Goal: Information Seeking & Learning: Learn about a topic

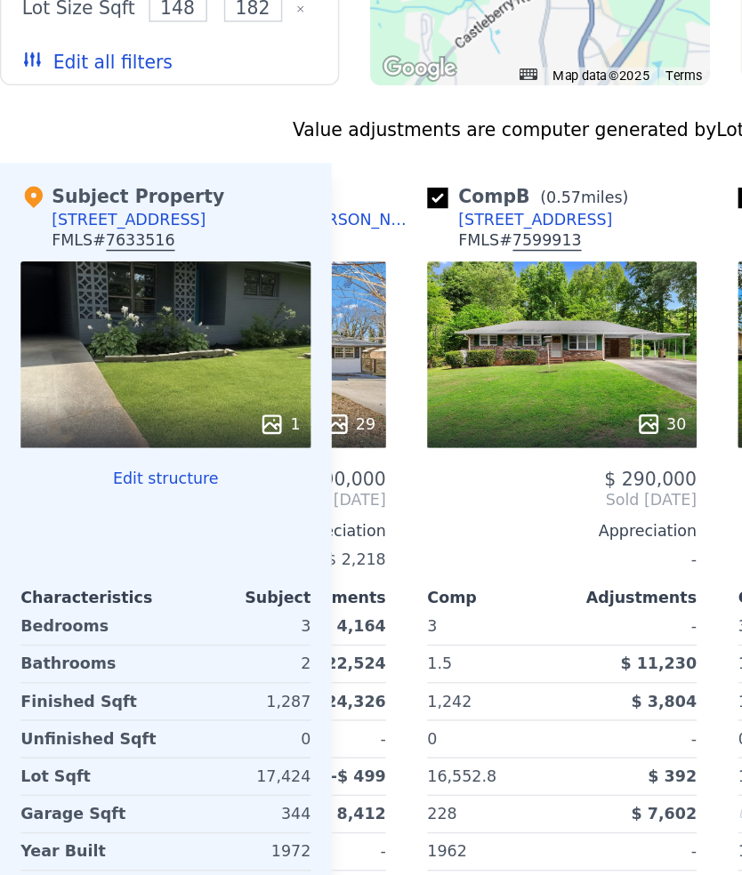
scroll to position [0, 169]
click at [428, 226] on div "30" at bounding box center [386, 248] width 185 height 128
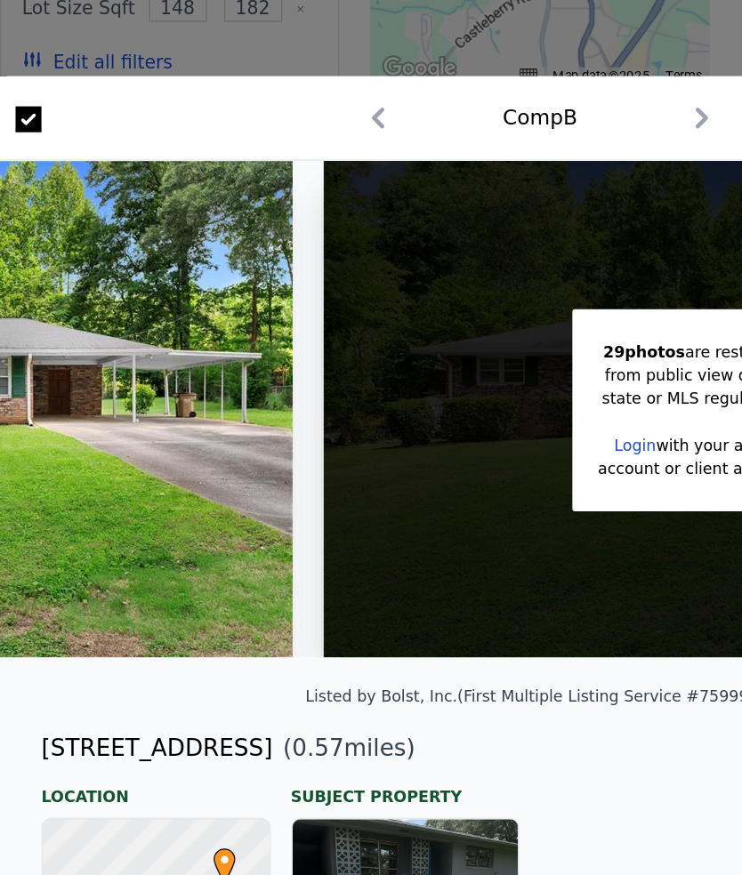
scroll to position [0, 313]
click at [92, 24] on div at bounding box center [371, 437] width 742 height 875
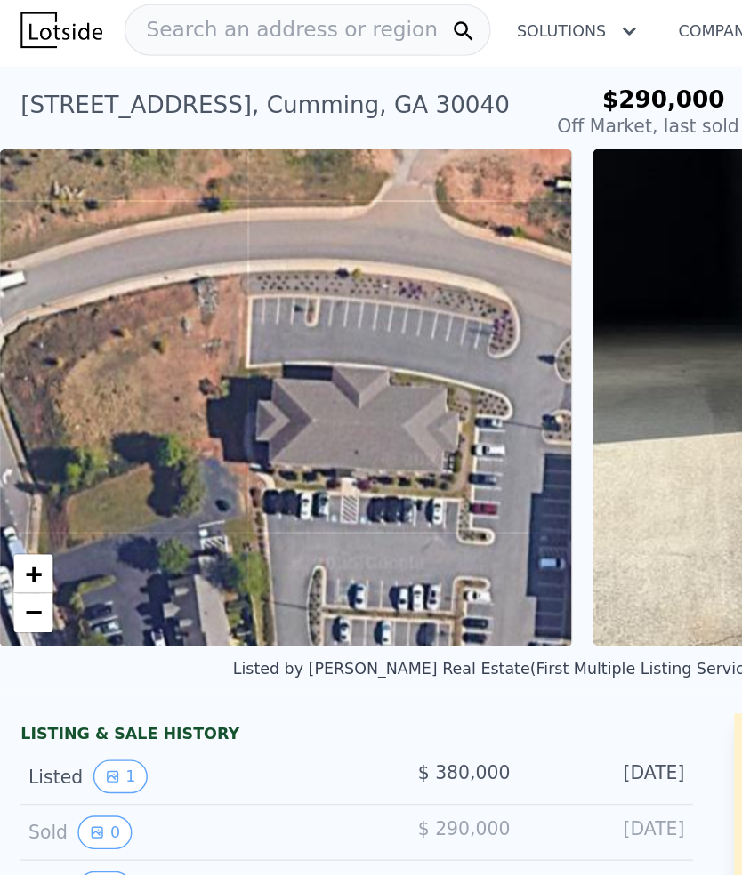
click at [132, 24] on span "Search an address or region" at bounding box center [193, 24] width 214 height 21
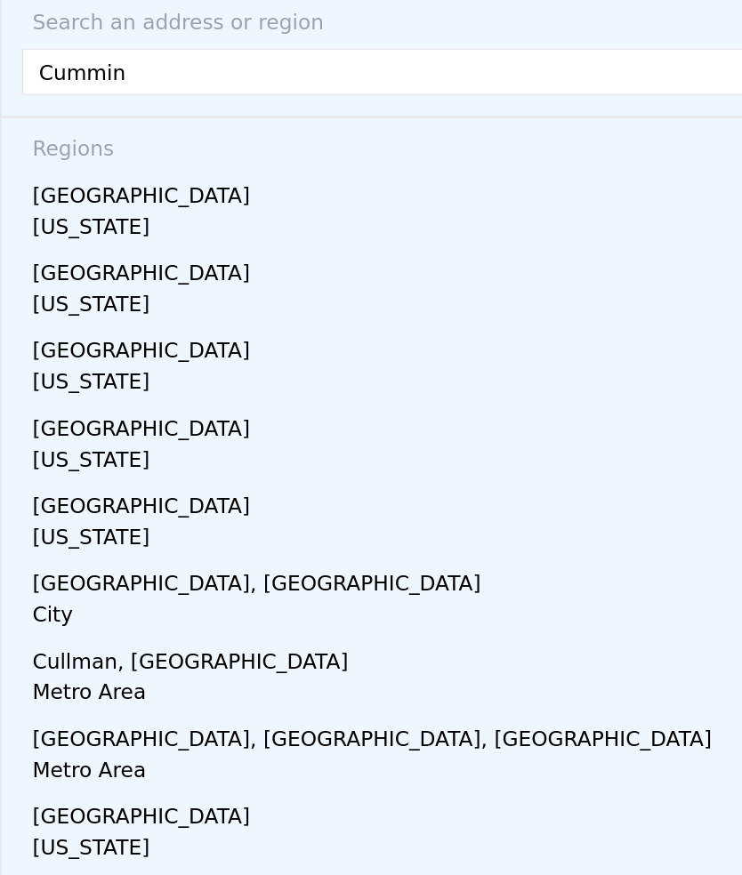
type input "Cumming"
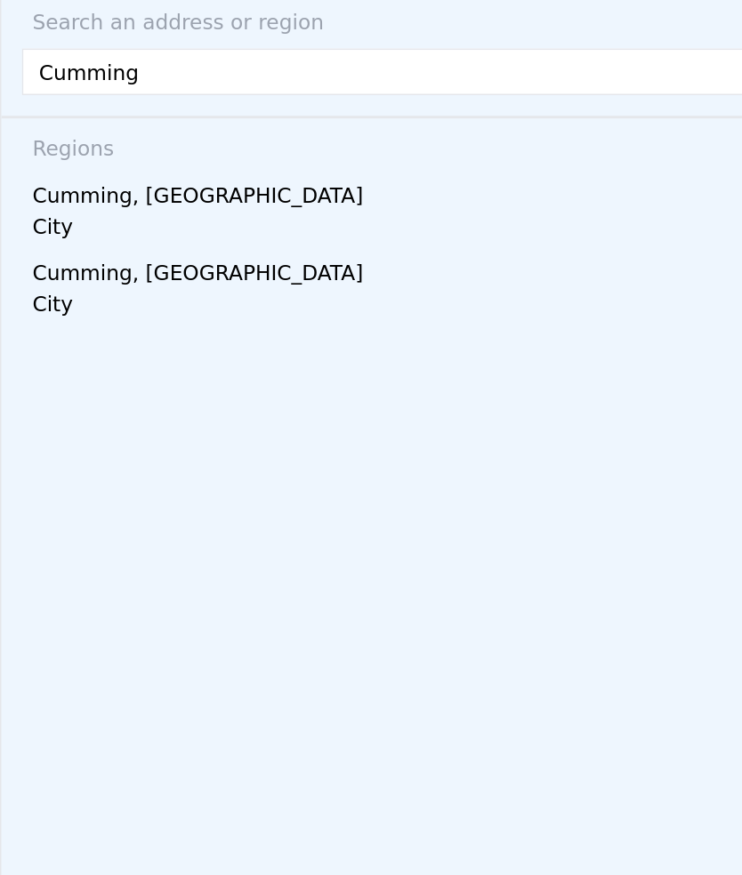
click at [86, 143] on div "Cumming, [GEOGRAPHIC_DATA]" at bounding box center [374, 136] width 705 height 28
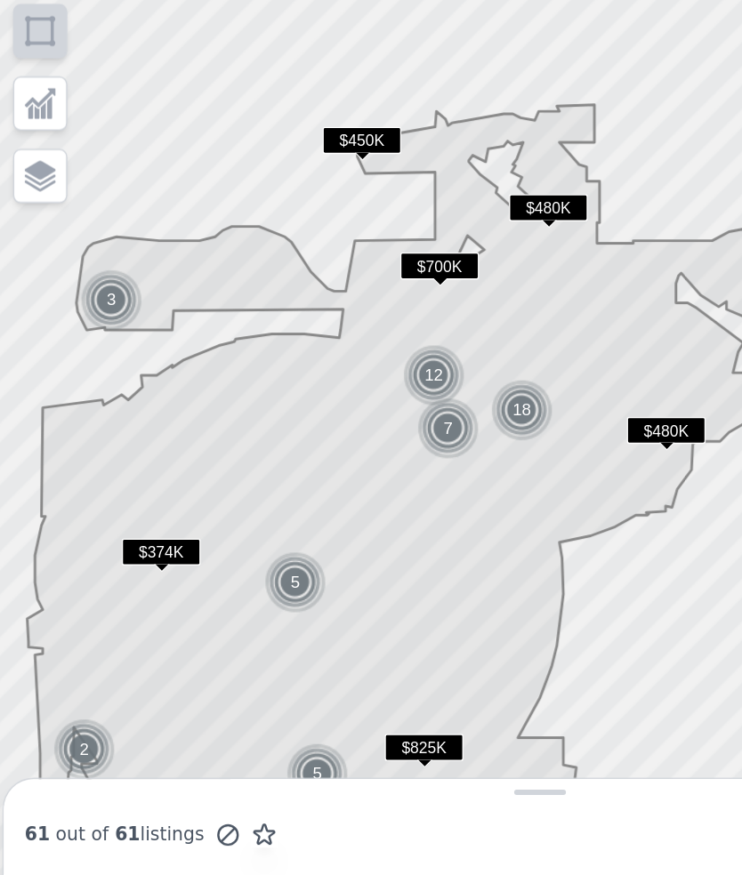
click at [366, 280] on img at bounding box center [359, 286] width 44 height 43
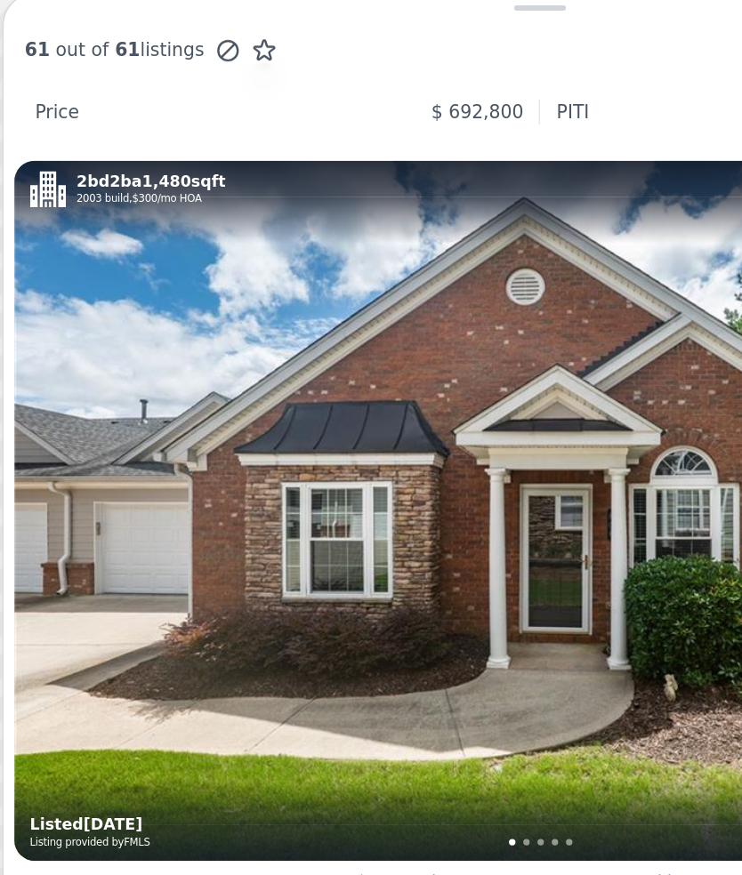
scroll to position [1088, 0]
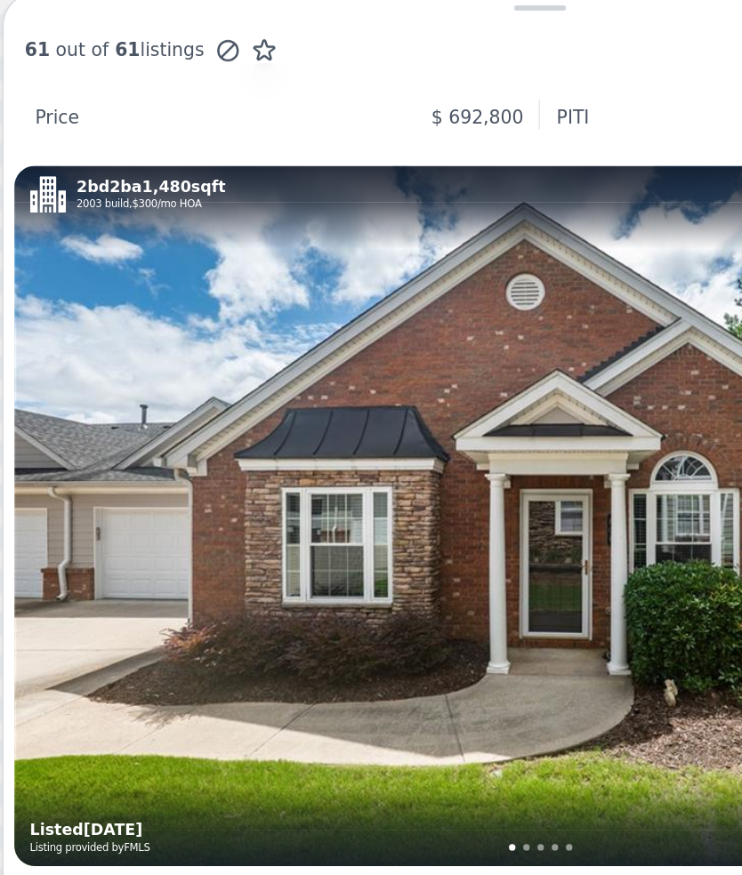
click at [38, 76] on div "Price" at bounding box center [39, 85] width 30 height 18
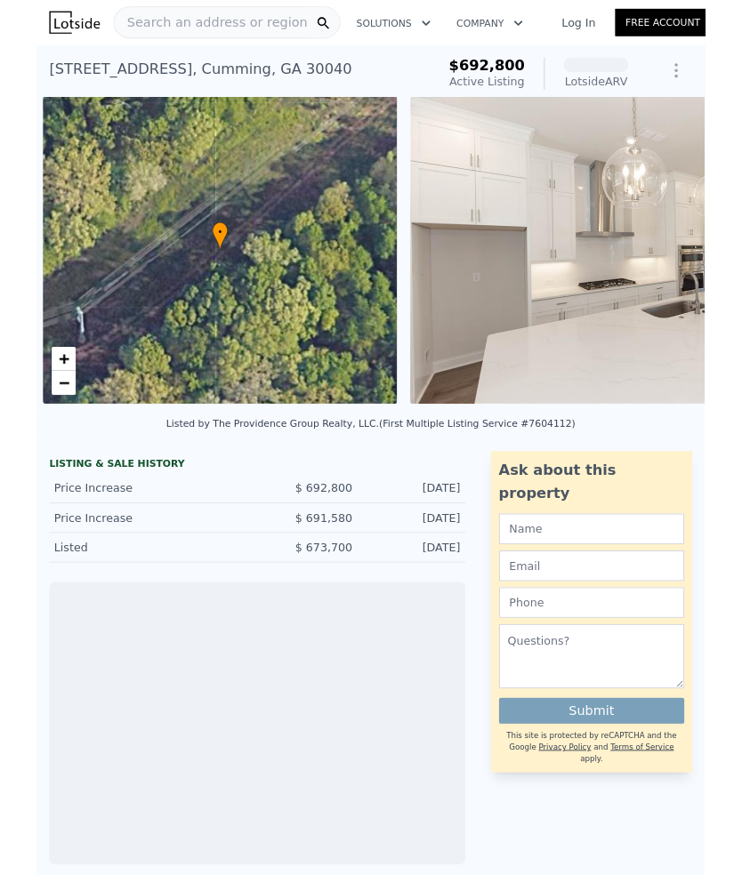
scroll to position [0, 7]
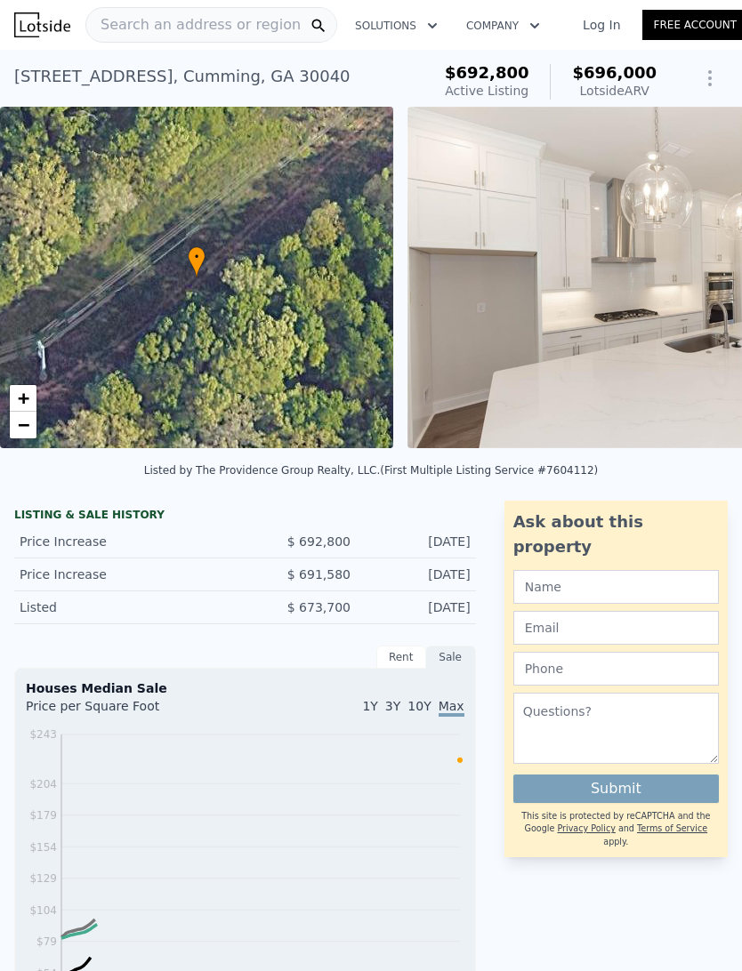
click at [528, 75] on span "$692,800" at bounding box center [487, 72] width 85 height 19
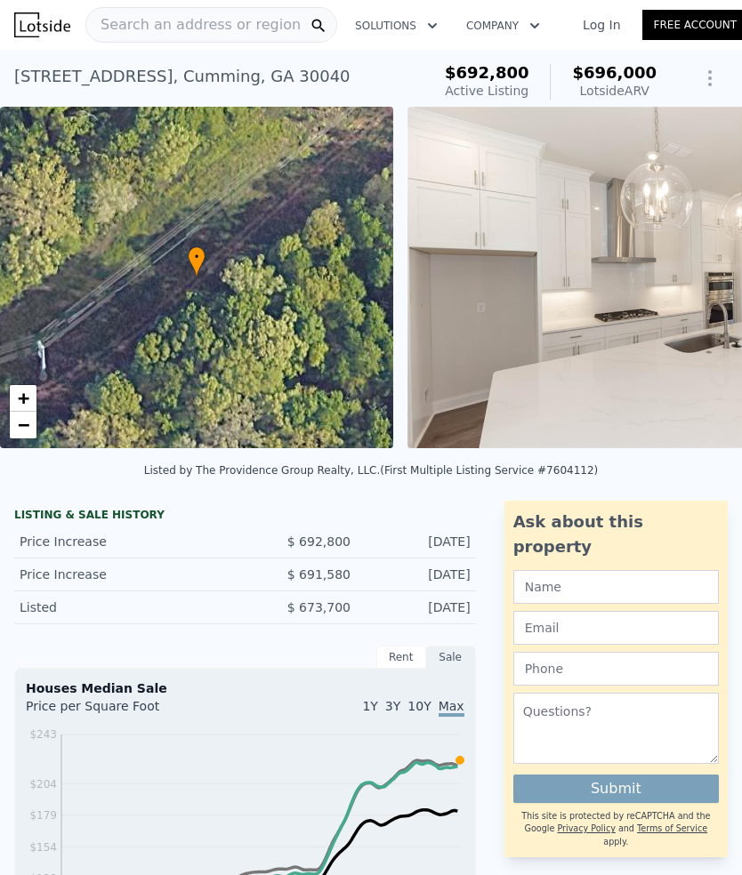
click at [161, 21] on span "Search an address or region" at bounding box center [193, 24] width 214 height 21
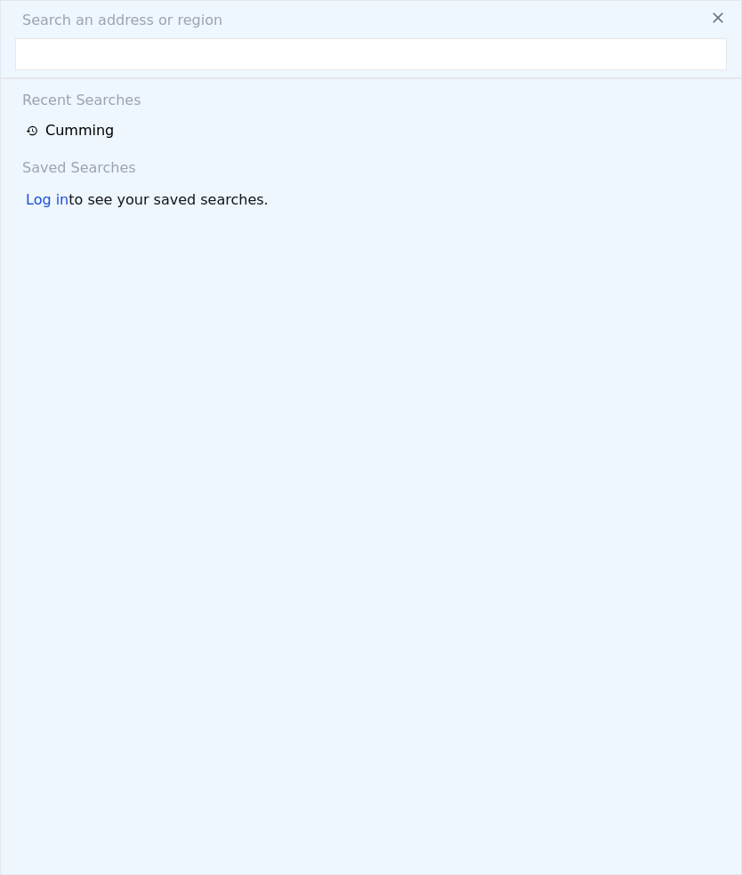
type input "S"
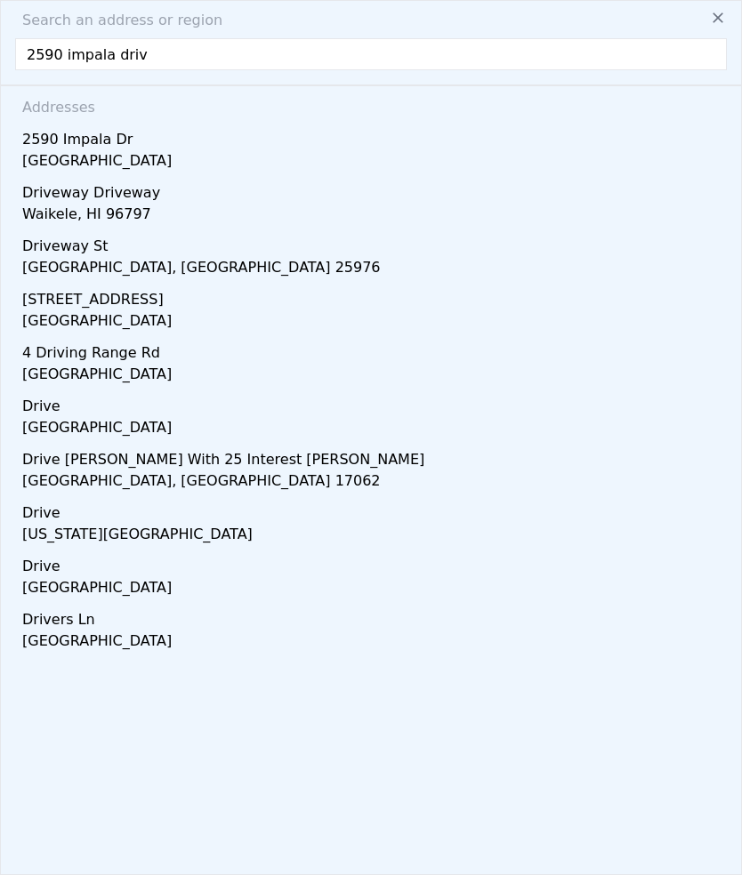
type input "2590 impala drive"
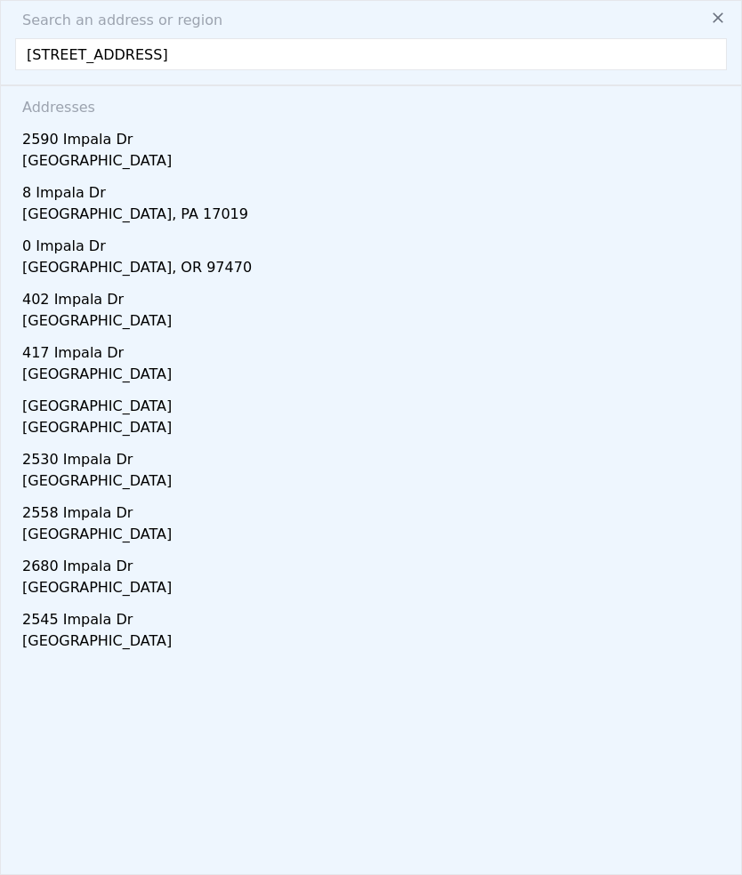
click at [59, 148] on div "2590 Impala Dr" at bounding box center [374, 136] width 705 height 28
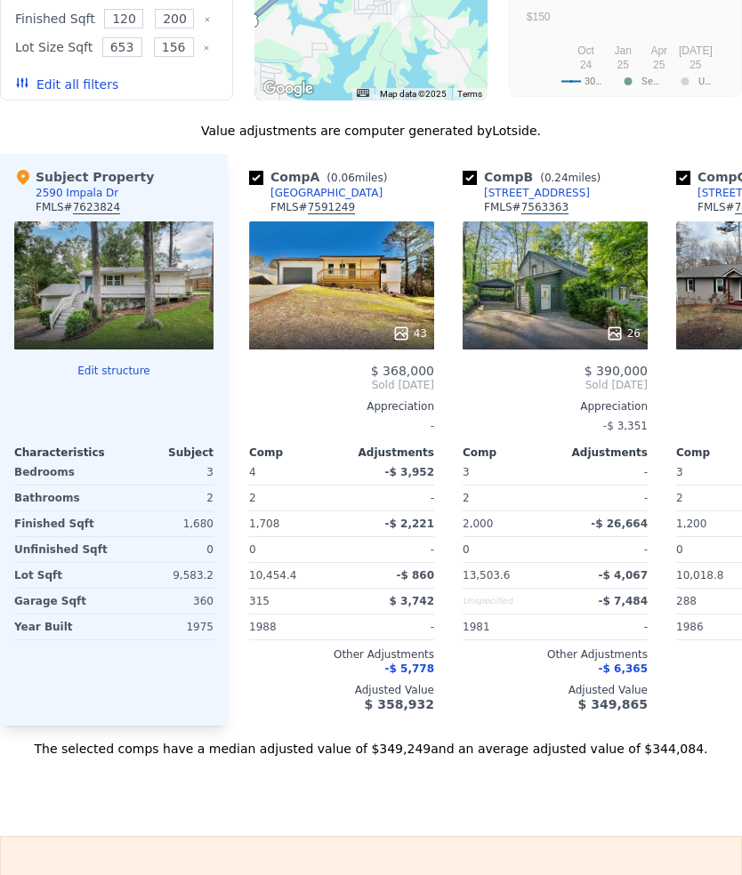
scroll to position [2172, 0]
click at [136, 232] on div at bounding box center [113, 285] width 199 height 128
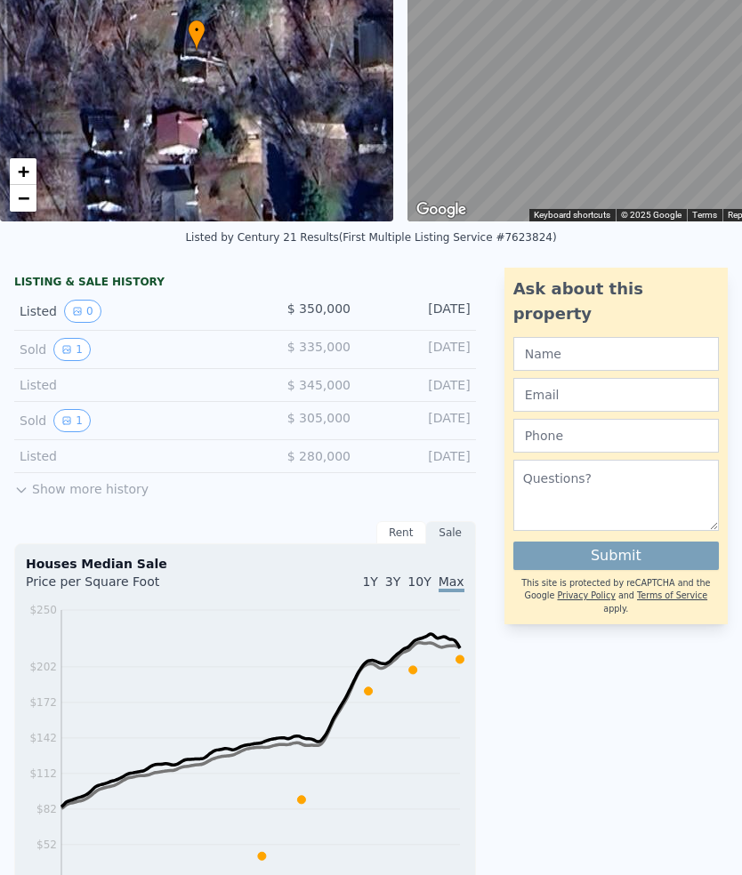
scroll to position [0, 0]
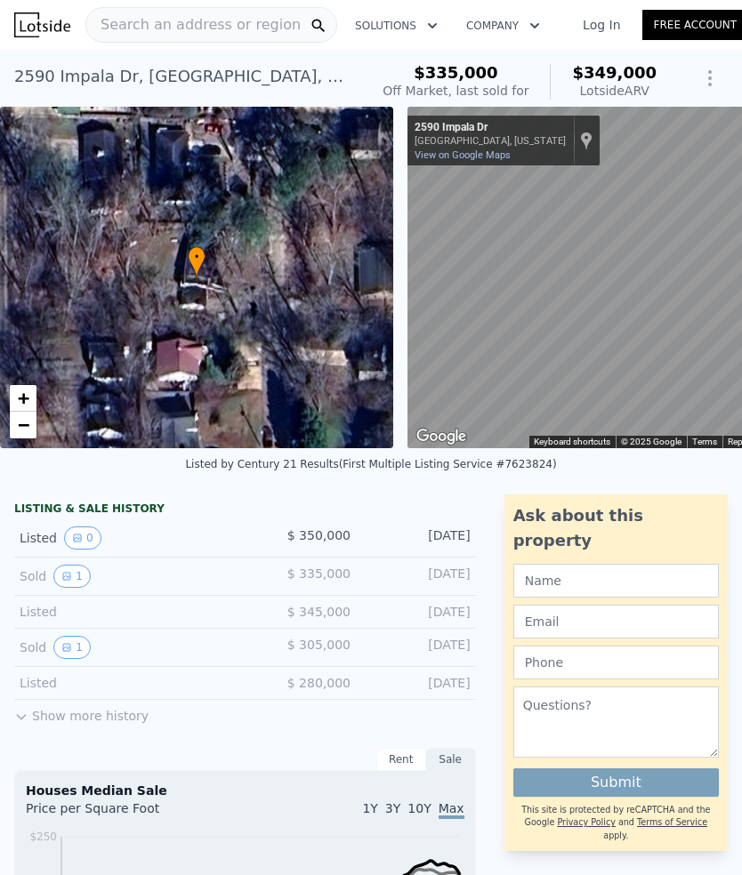
click at [140, 244] on div "• + −" at bounding box center [196, 278] width 393 height 342
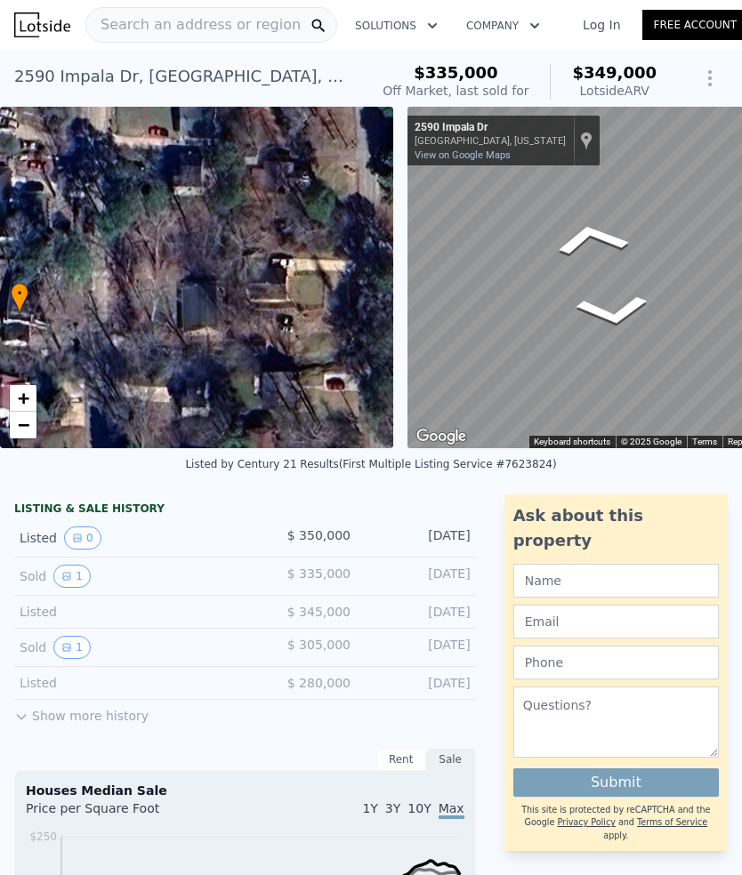
click at [77, 568] on button "1" at bounding box center [71, 576] width 37 height 23
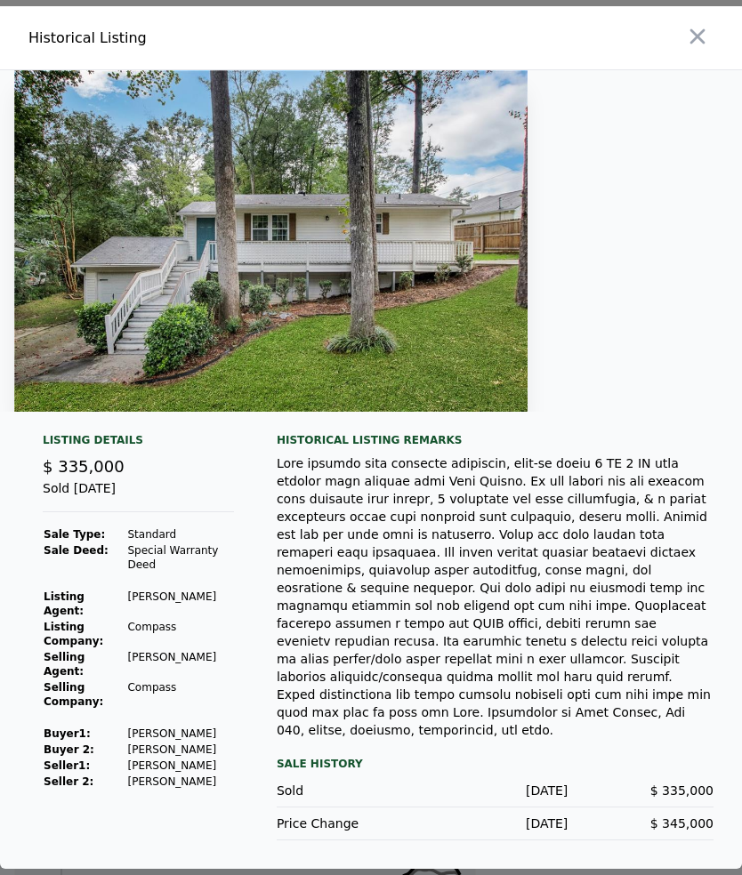
click at [704, 49] on icon "button" at bounding box center [697, 36] width 25 height 25
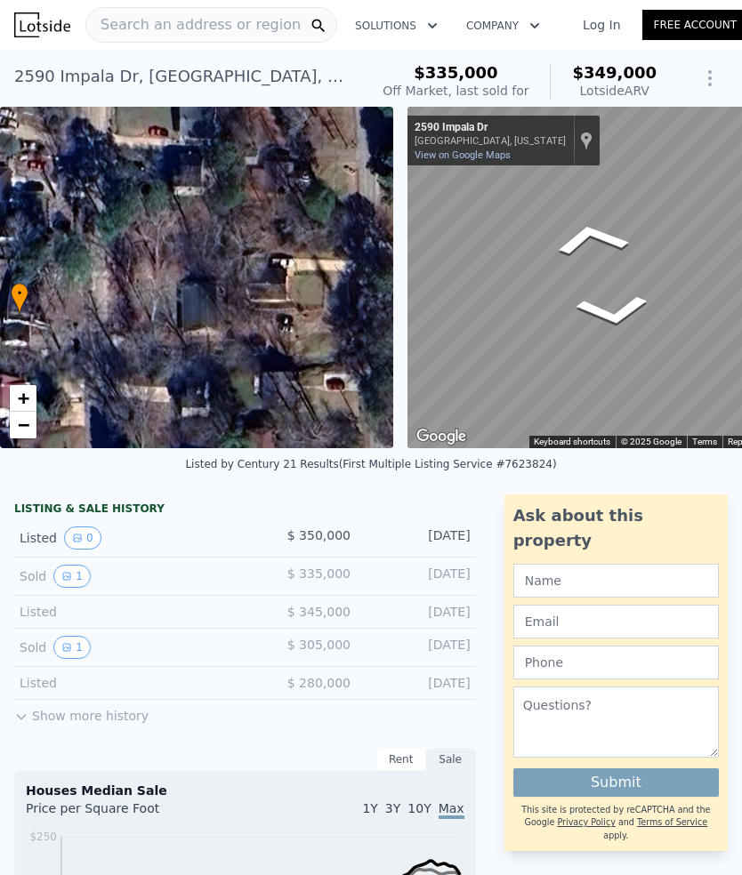
click at [142, 6] on div "Search an address or region Solutions Company Open main menu Log In Free Account" at bounding box center [370, 25] width 713 height 43
click at [144, 19] on span "Search an address or region" at bounding box center [193, 24] width 214 height 21
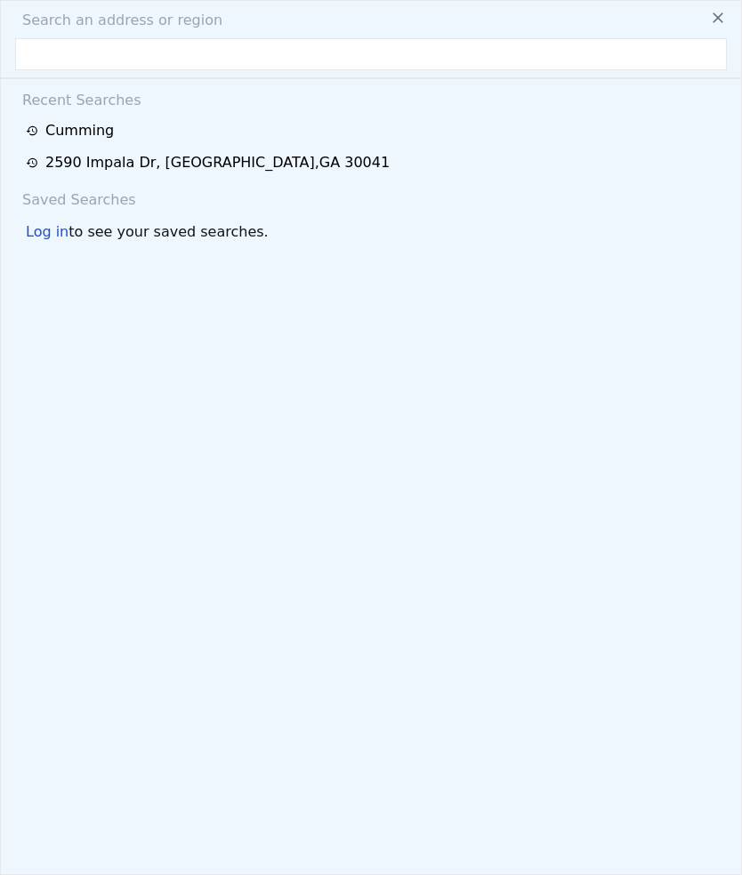
type input "&"
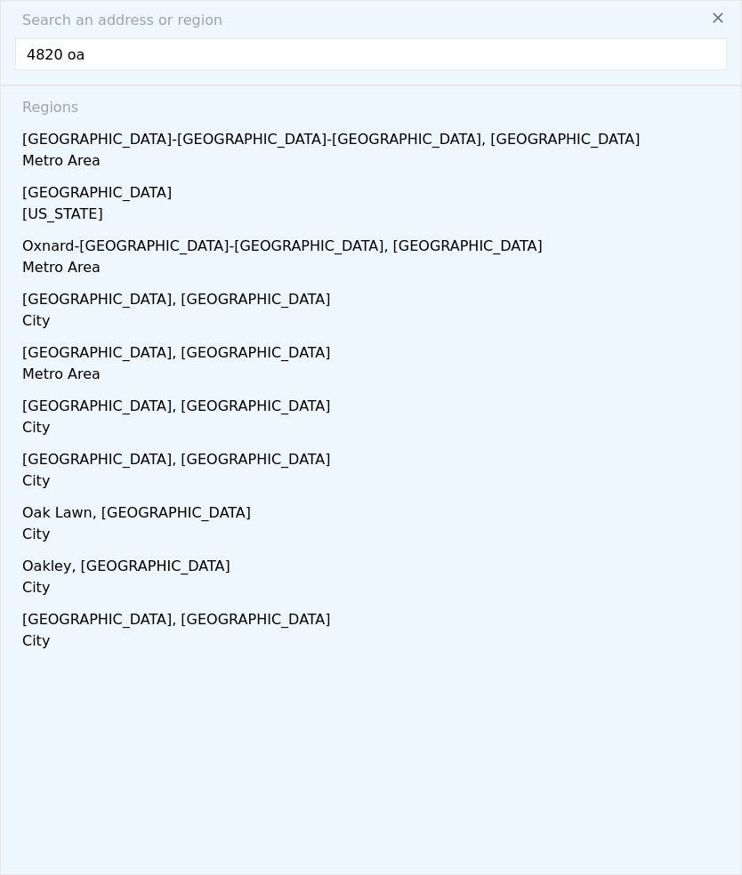
click at [137, 60] on input "4820 oa" at bounding box center [371, 54] width 712 height 32
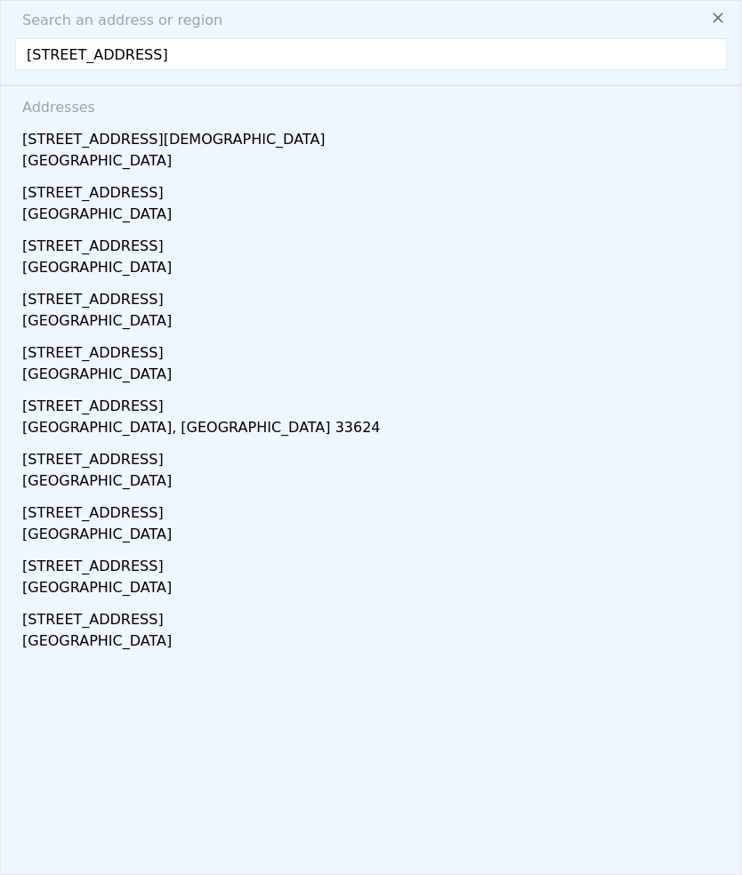
type input "4820 oak grove dr"
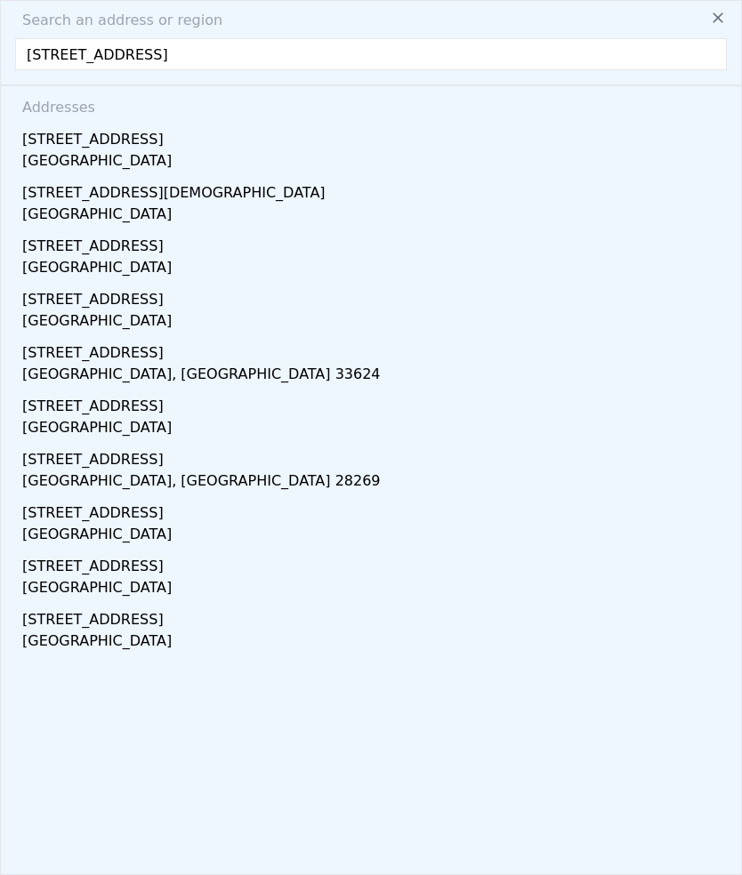
click at [101, 136] on div "4820 Oak Grove Dr" at bounding box center [374, 136] width 705 height 28
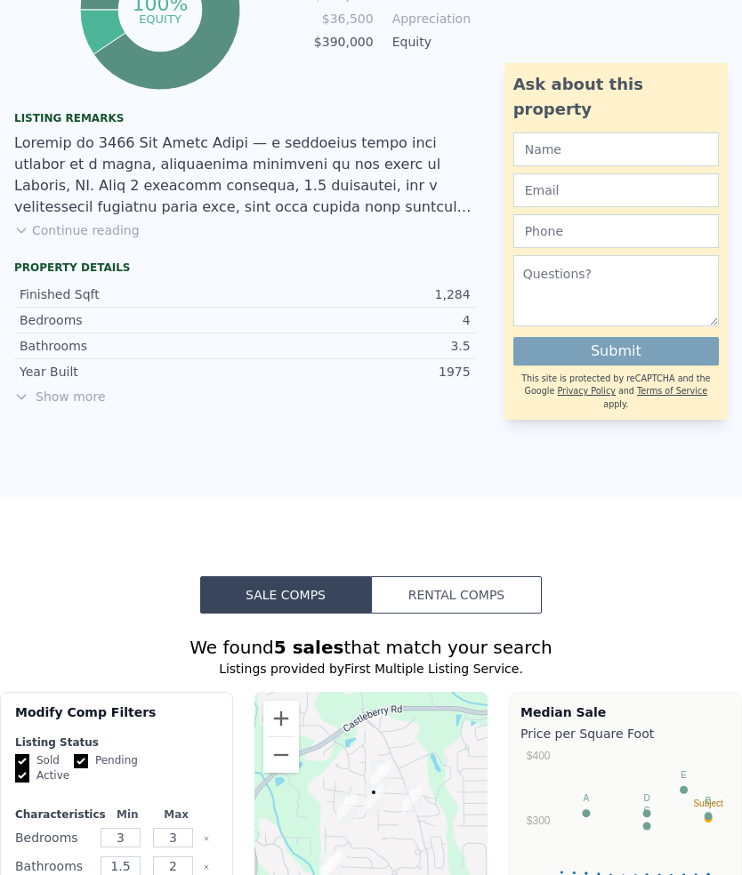
scroll to position [1310, 0]
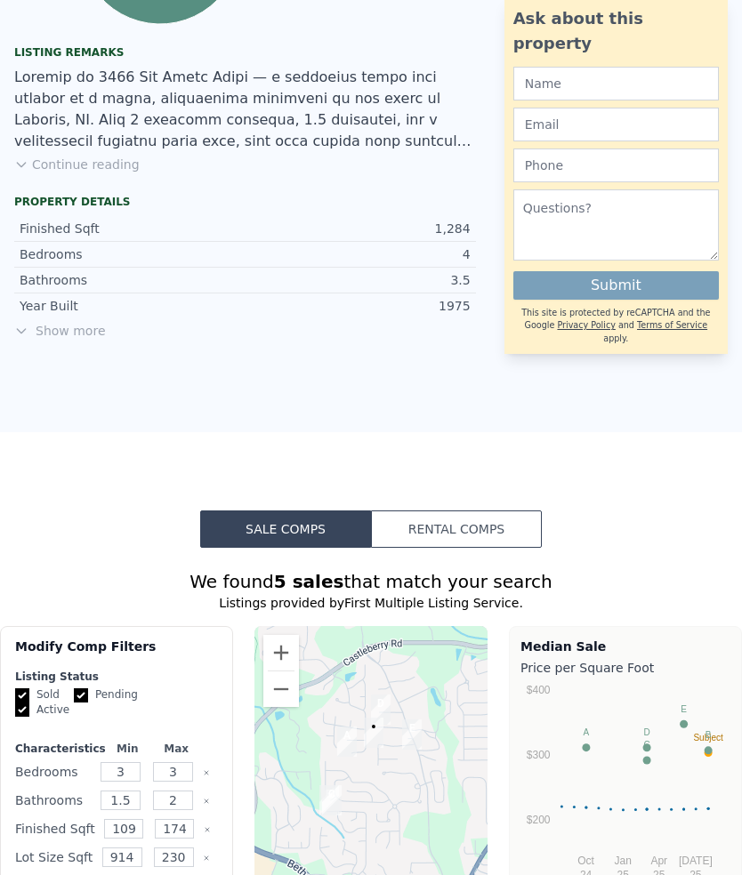
click at [53, 165] on button "Continue reading" at bounding box center [76, 165] width 125 height 18
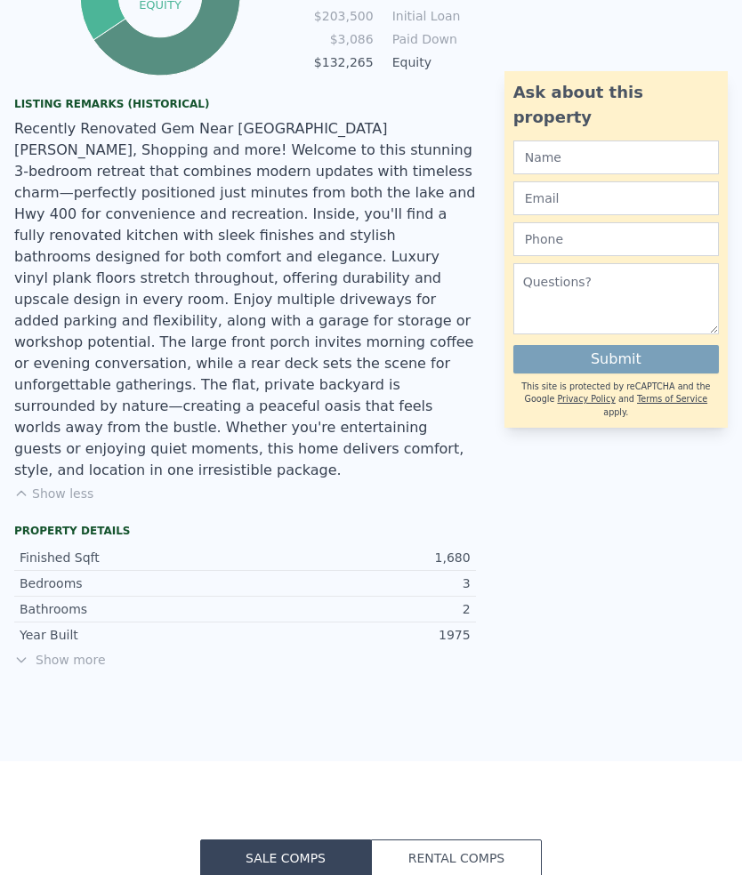
type input "$ 349,000"
type input "2"
type input "4"
type input "3"
type input "1200"
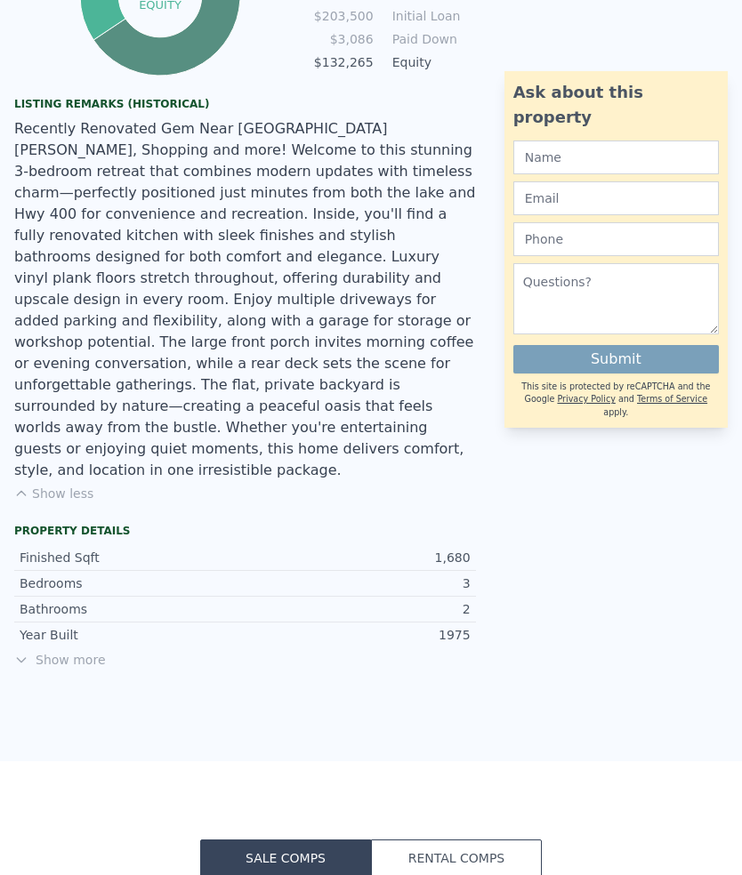
type input "2000"
type input "6534"
type input "15681.6"
type input "-$ 41,065"
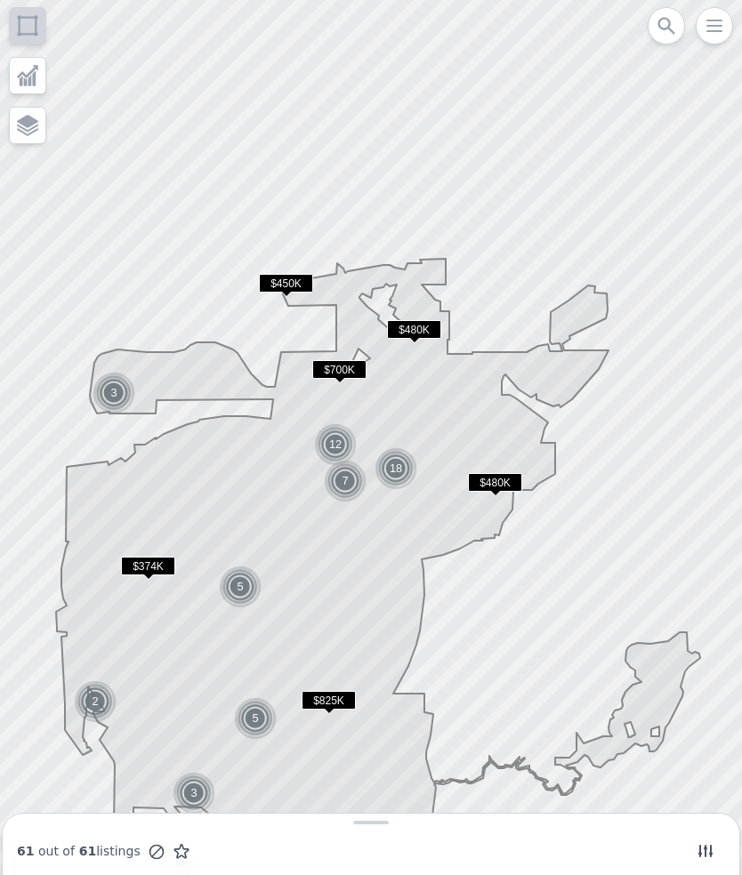
click at [143, 565] on span "$374K" at bounding box center [148, 566] width 54 height 19
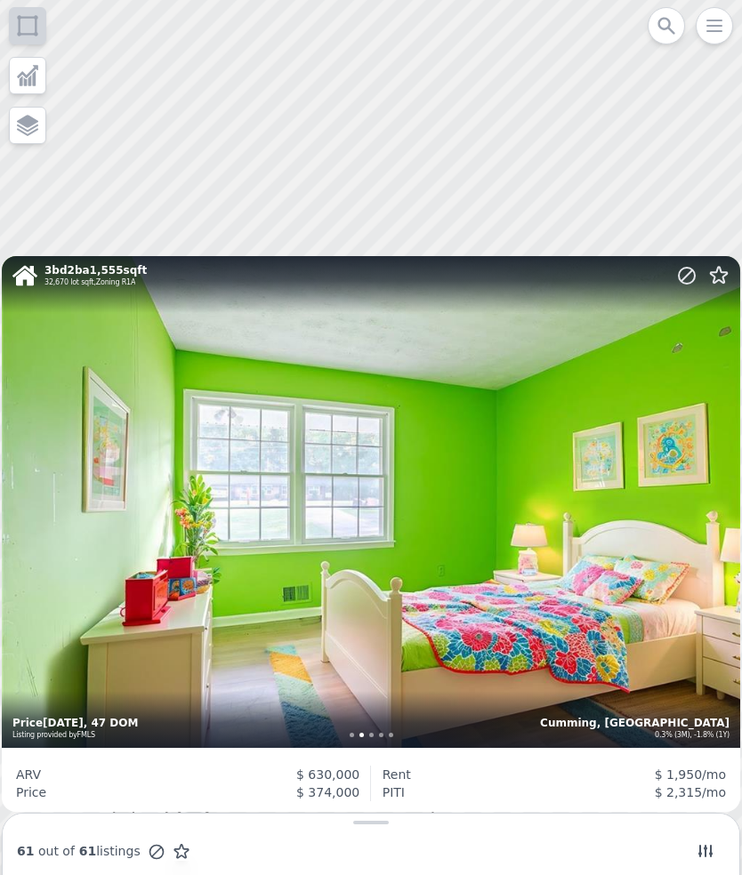
click at [530, 104] on div at bounding box center [371, 438] width 890 height 1051
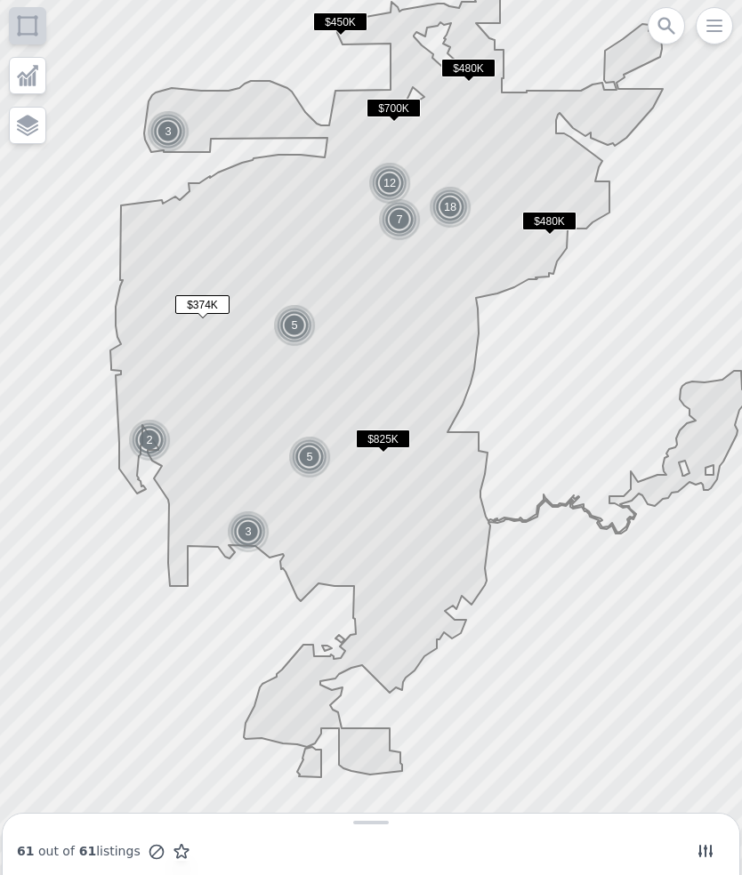
click at [313, 453] on img at bounding box center [310, 457] width 44 height 43
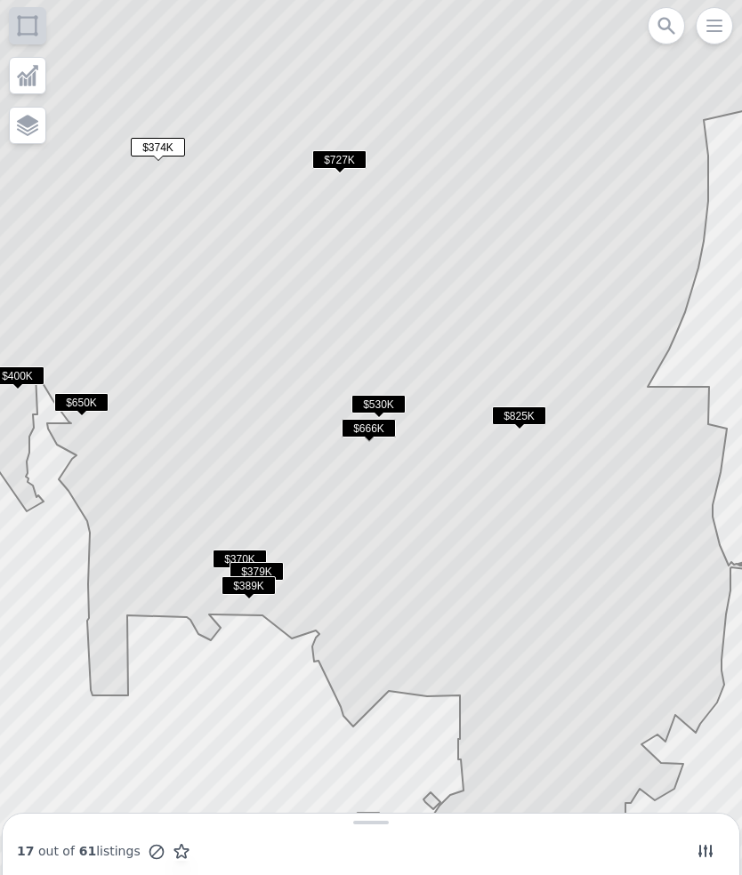
click at [244, 557] on span "$370K" at bounding box center [240, 559] width 54 height 19
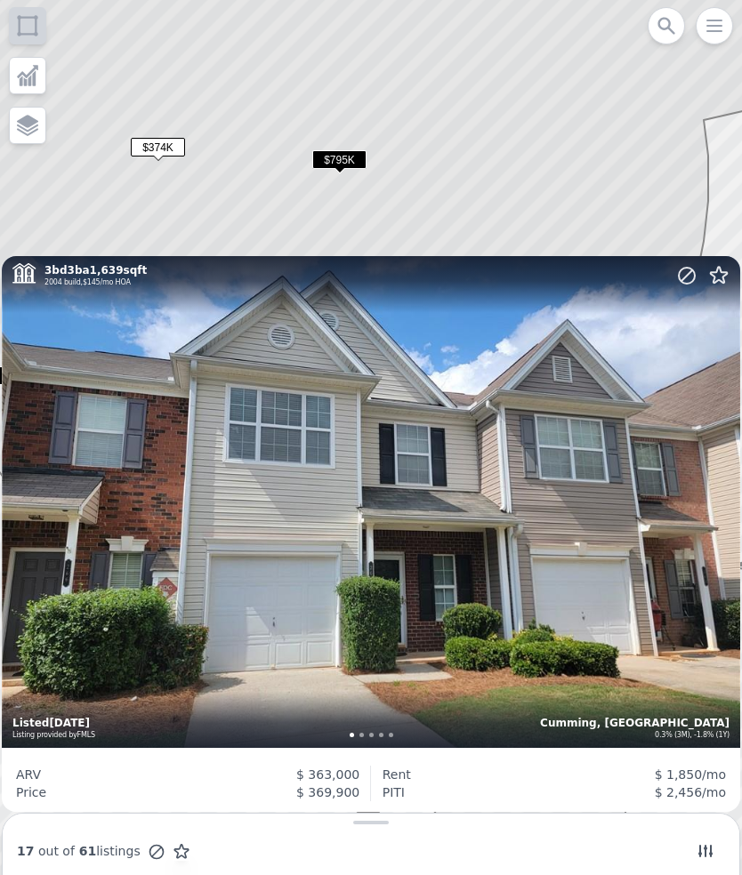
click at [663, 192] on icon at bounding box center [395, 438] width 845 height 1054
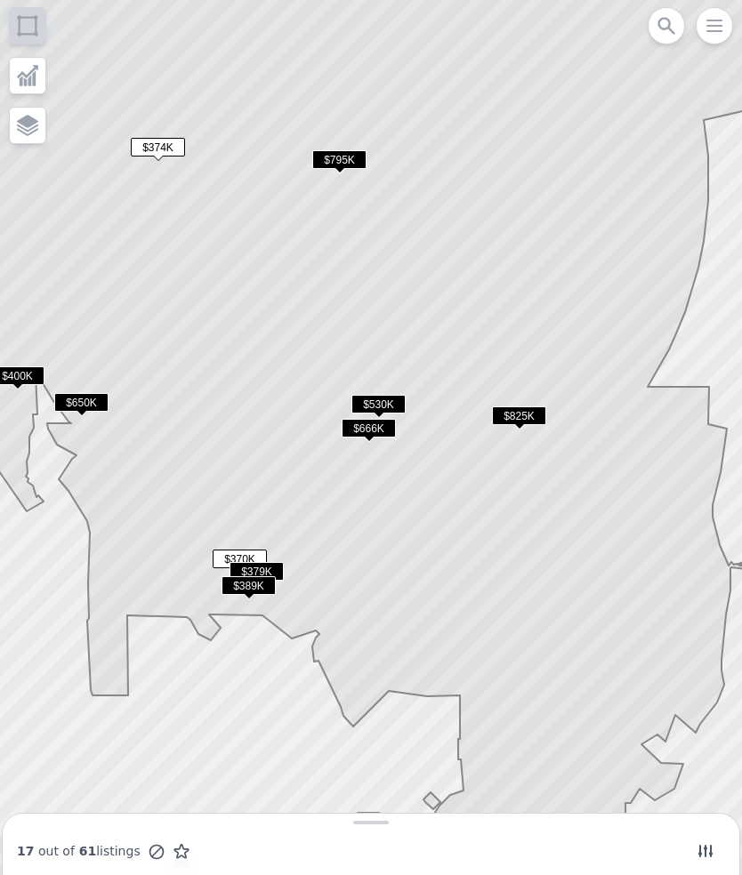
click at [262, 589] on span "$389K" at bounding box center [248, 585] width 54 height 19
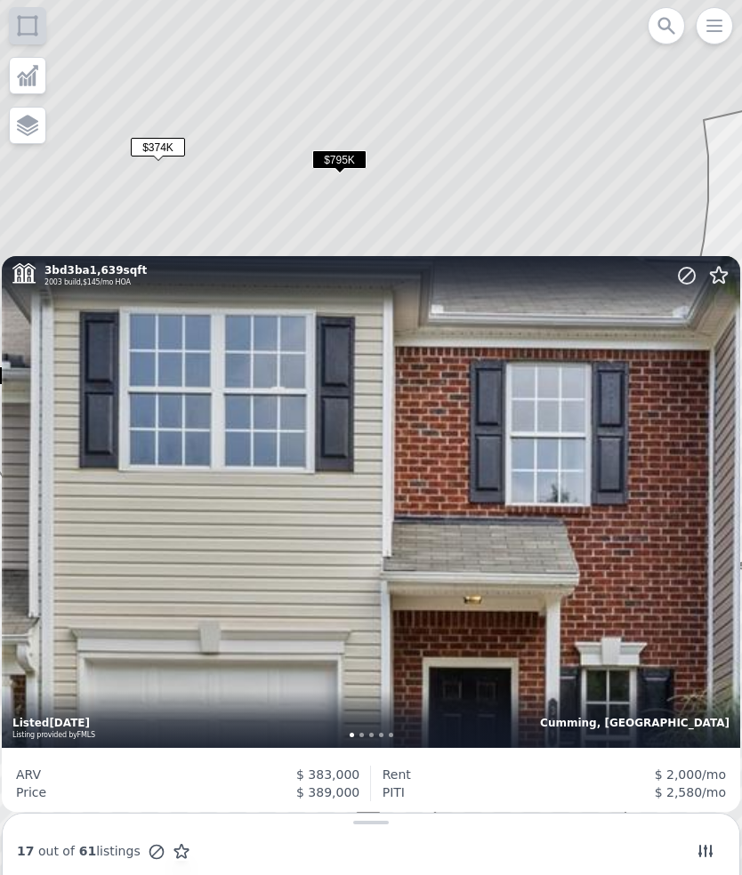
click at [502, 175] on icon at bounding box center [395, 438] width 845 height 1054
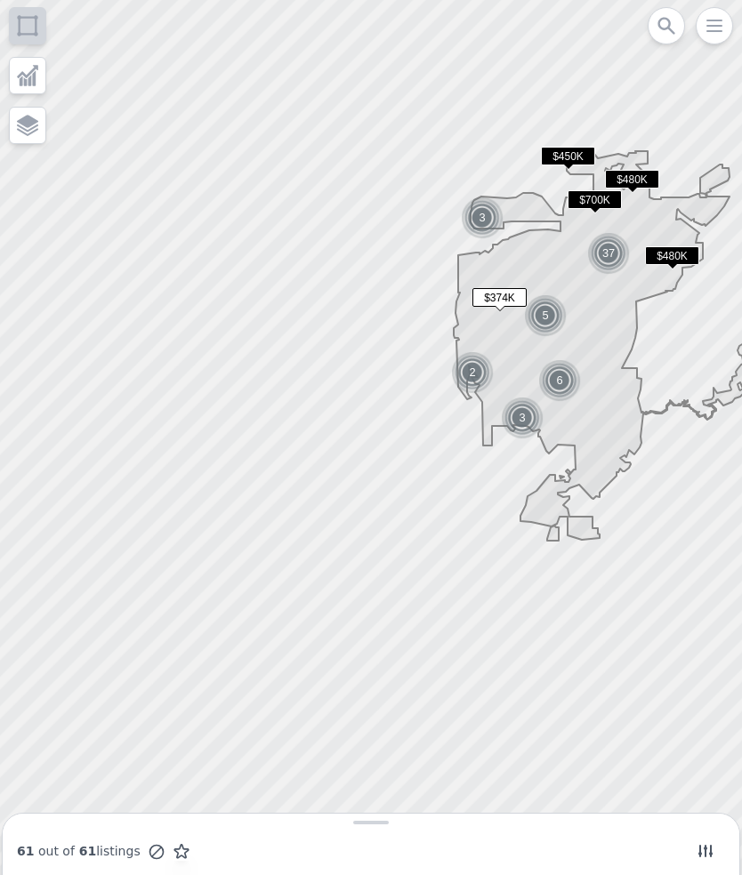
click at [511, 300] on span "$374K" at bounding box center [499, 297] width 54 height 19
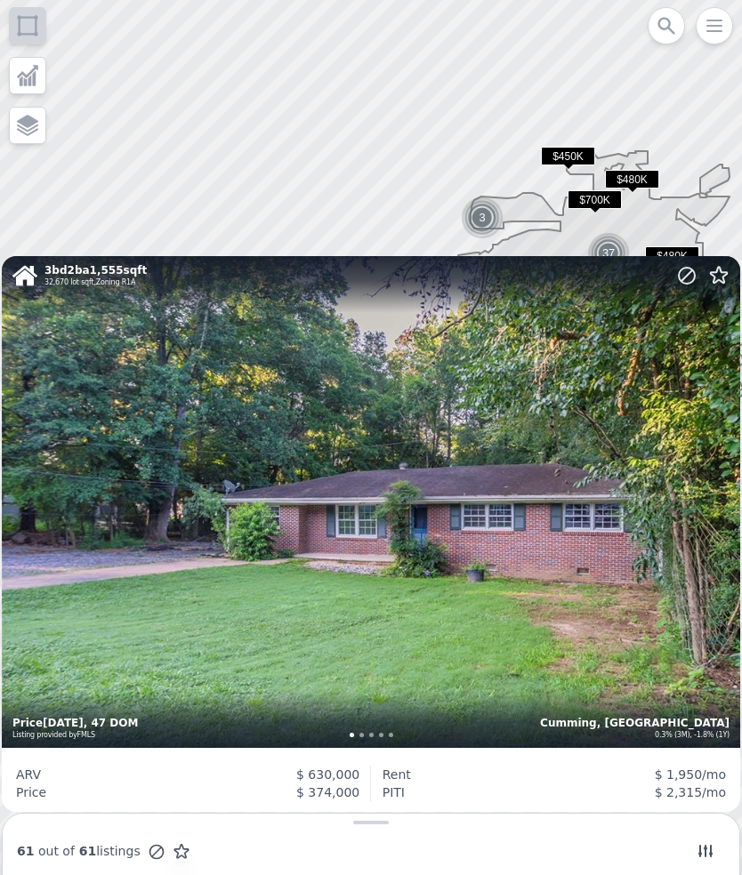
click at [187, 78] on div at bounding box center [371, 438] width 890 height 1051
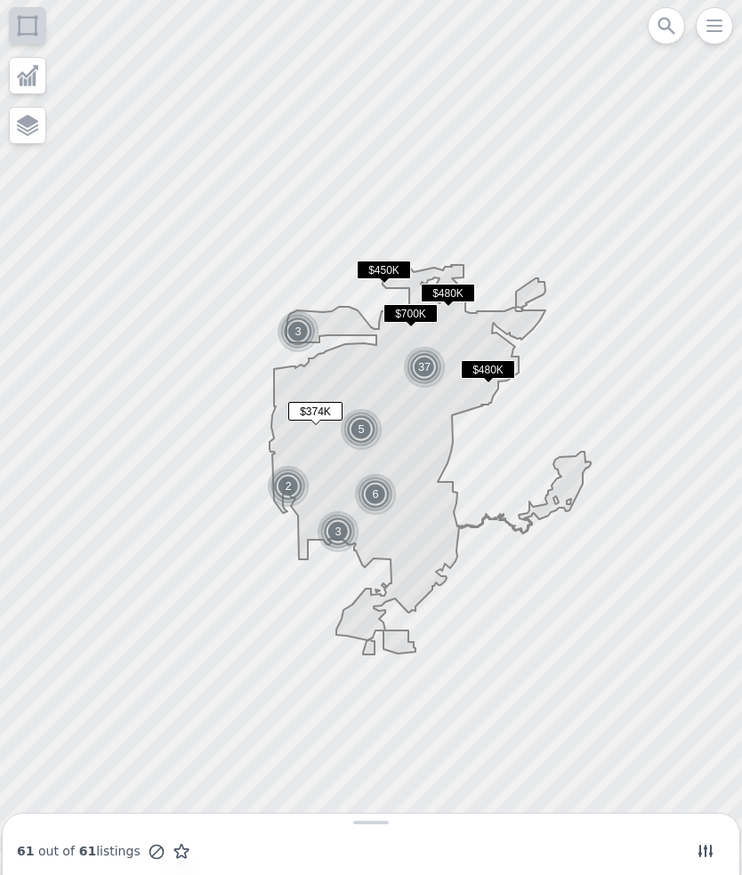
click at [669, 19] on icon at bounding box center [666, 25] width 21 height 21
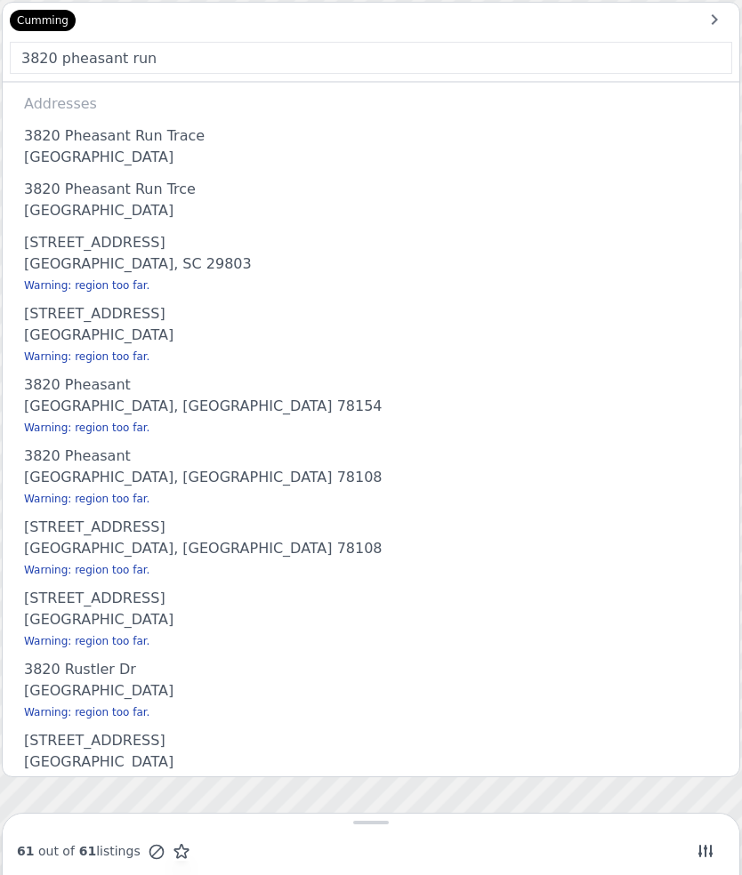
type input "3820 pheasant run"
click at [86, 146] on div "3820 Pheasant Run Trace" at bounding box center [374, 132] width 701 height 28
